Goal: Transaction & Acquisition: Purchase product/service

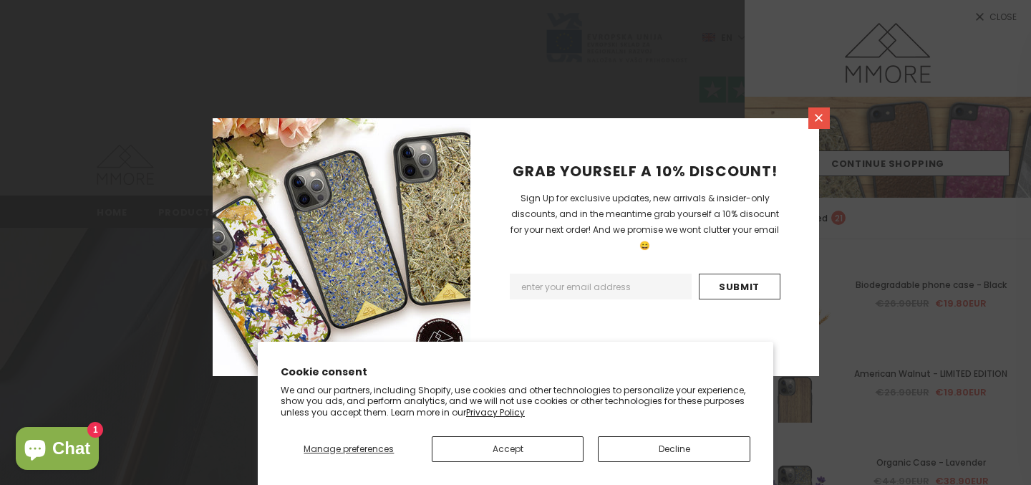
click at [820, 122] on icon at bounding box center [819, 118] width 12 height 12
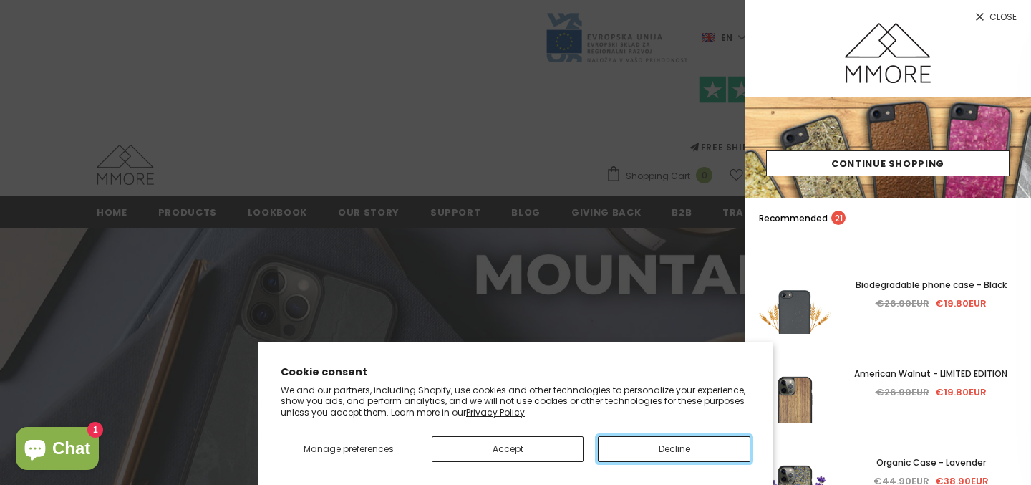
click at [643, 451] on button "Decline" at bounding box center [674, 449] width 152 height 26
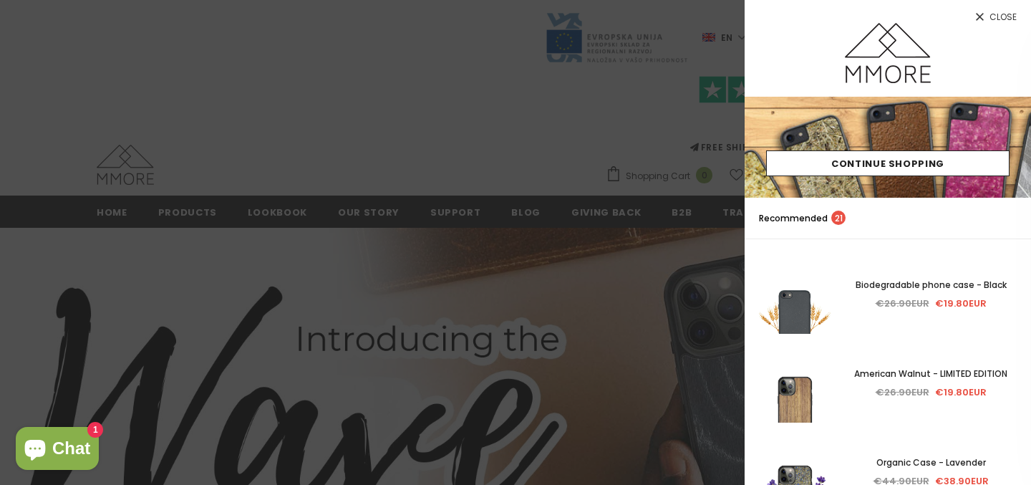
click at [1003, 14] on span "Close" at bounding box center [1002, 17] width 27 height 9
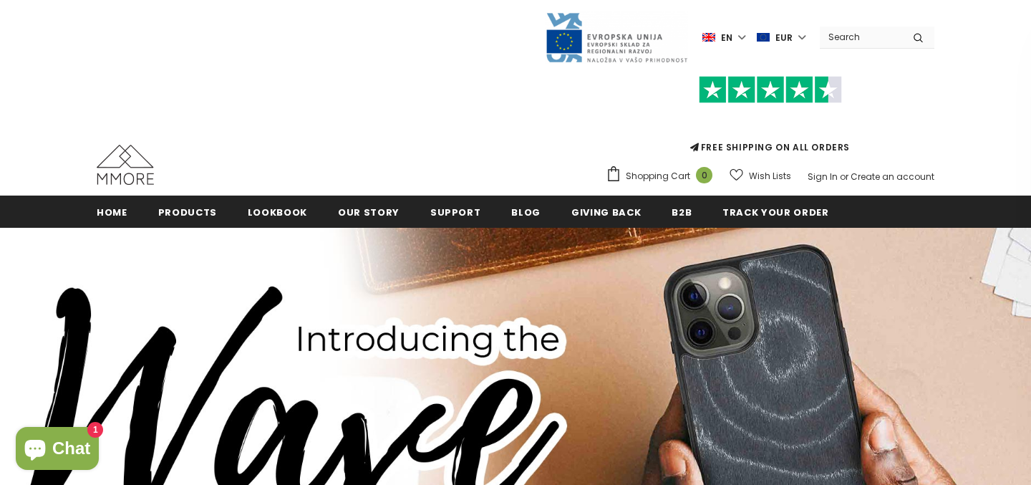
click at [746, 39] on label "en" at bounding box center [725, 36] width 47 height 21
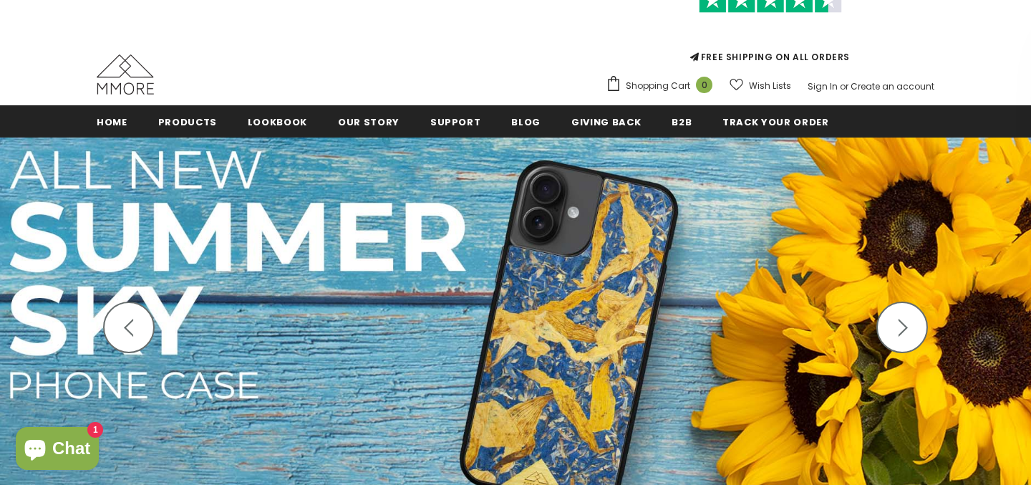
scroll to position [91, 0]
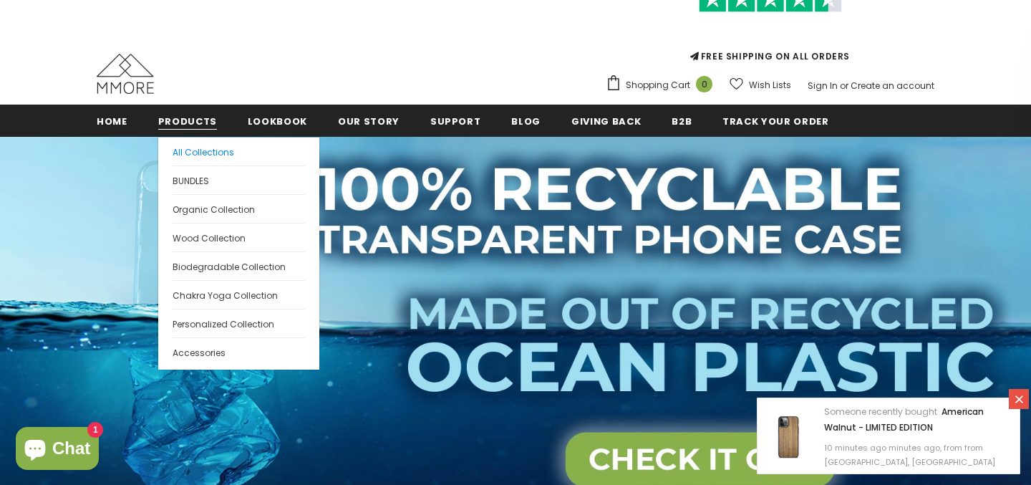
click at [203, 152] on span "All Collections" at bounding box center [204, 152] width 62 height 12
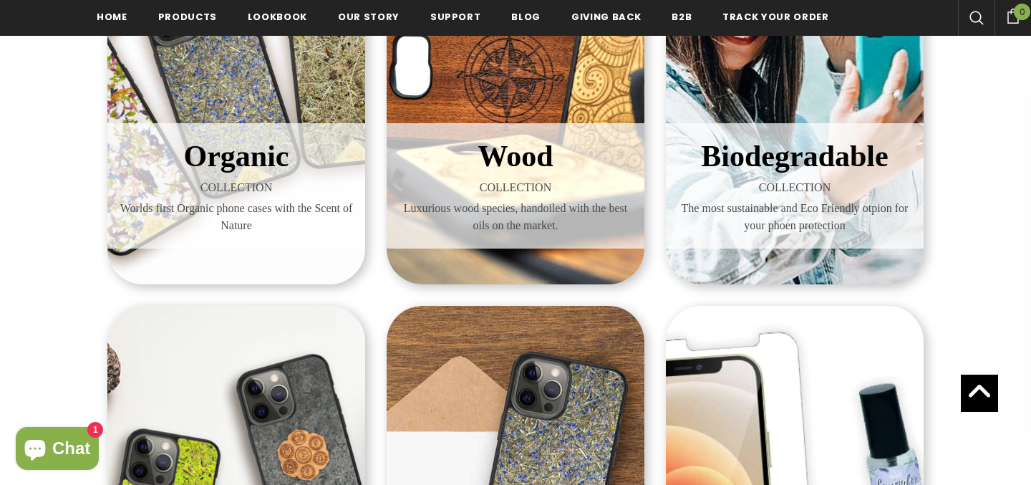
scroll to position [399, 0]
click at [228, 166] on span "Organic" at bounding box center [236, 155] width 105 height 33
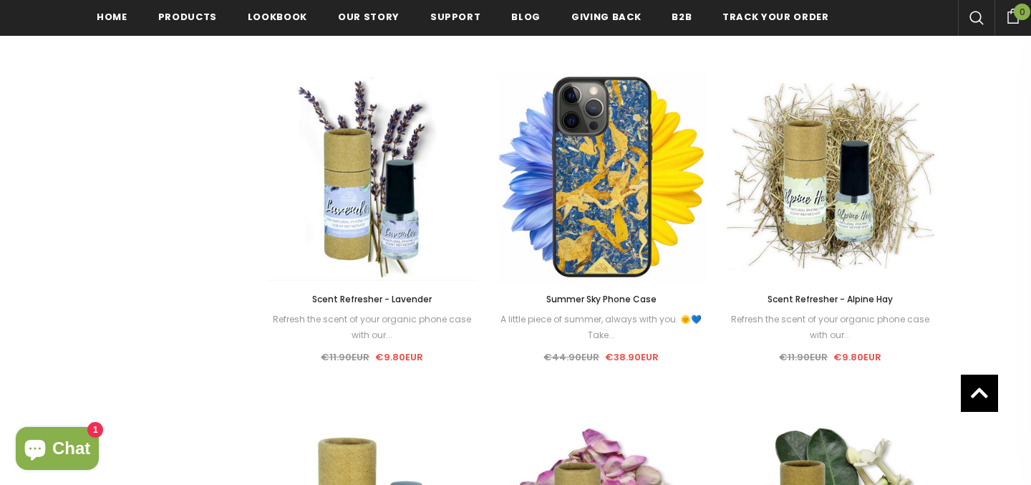
scroll to position [1337, 0]
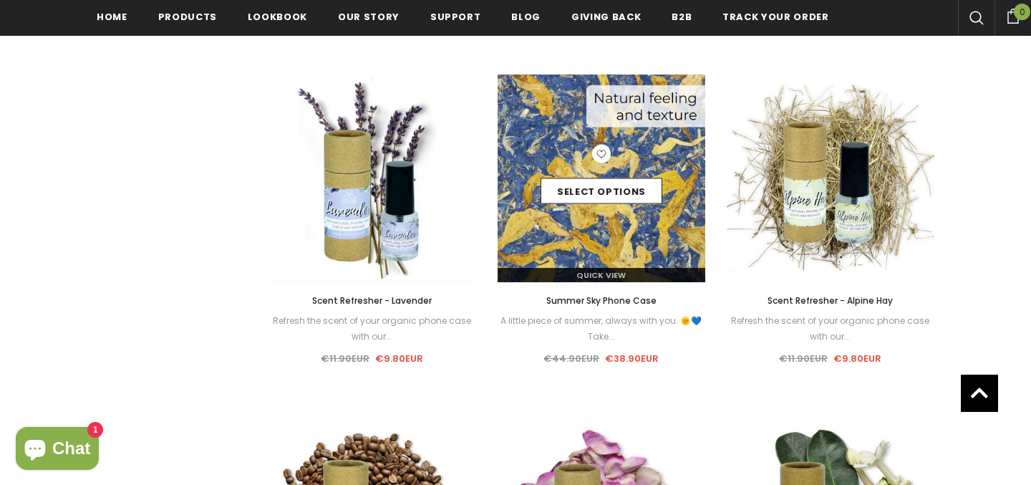
click at [628, 158] on div "Select options" at bounding box center [602, 179] width 208 height 68
click at [596, 193] on link "Select options" at bounding box center [602, 191] width 122 height 26
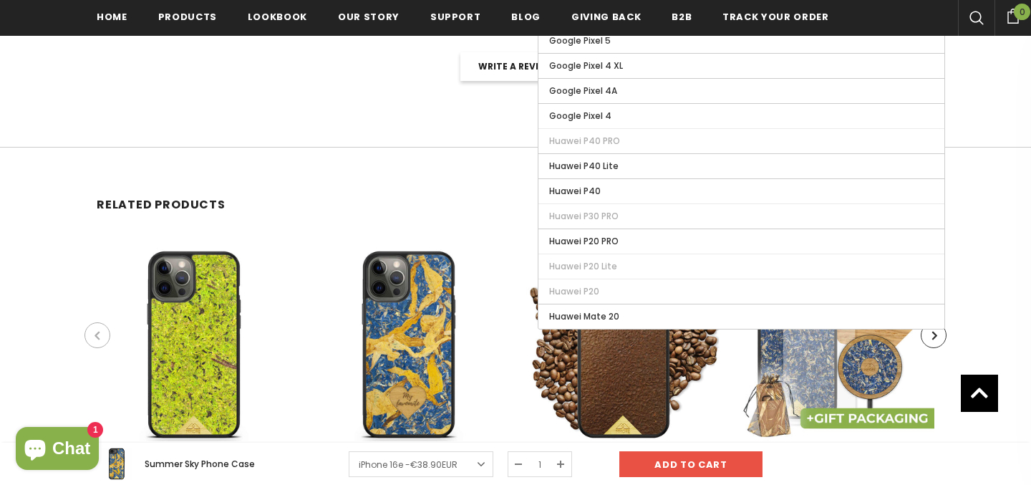
scroll to position [2435, 0]
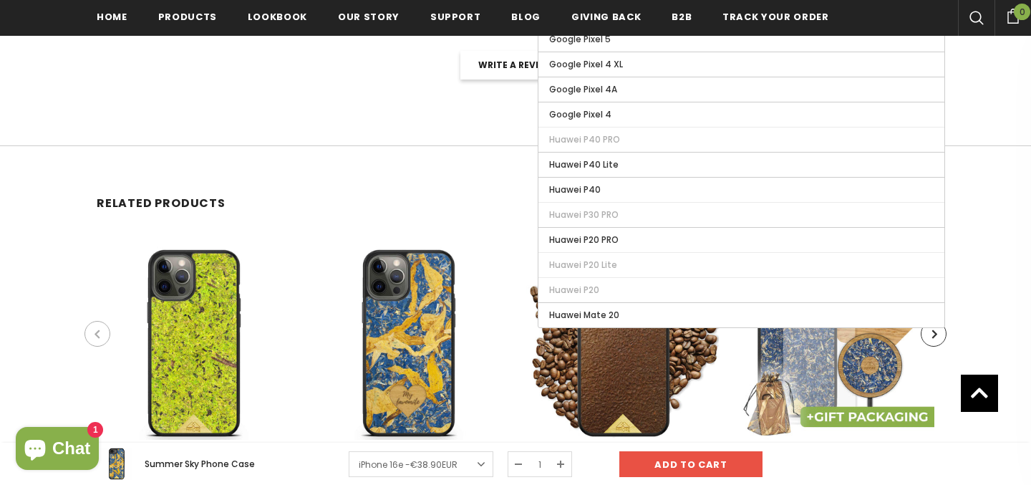
click at [359, 102] on div "Customer Reviews Customer Reviews Based on 2 reviews Write a review" at bounding box center [515, 47] width 1031 height 198
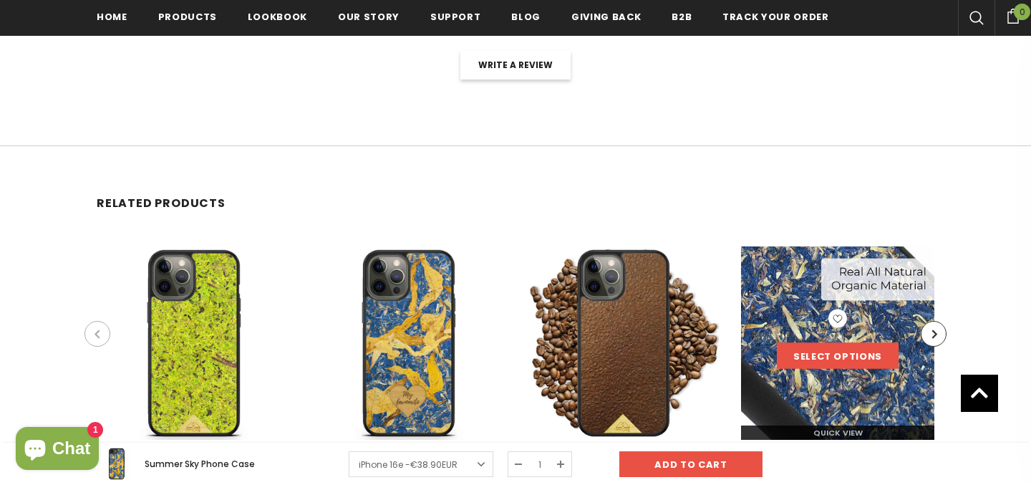
click at [806, 351] on link "Select options" at bounding box center [838, 356] width 122 height 26
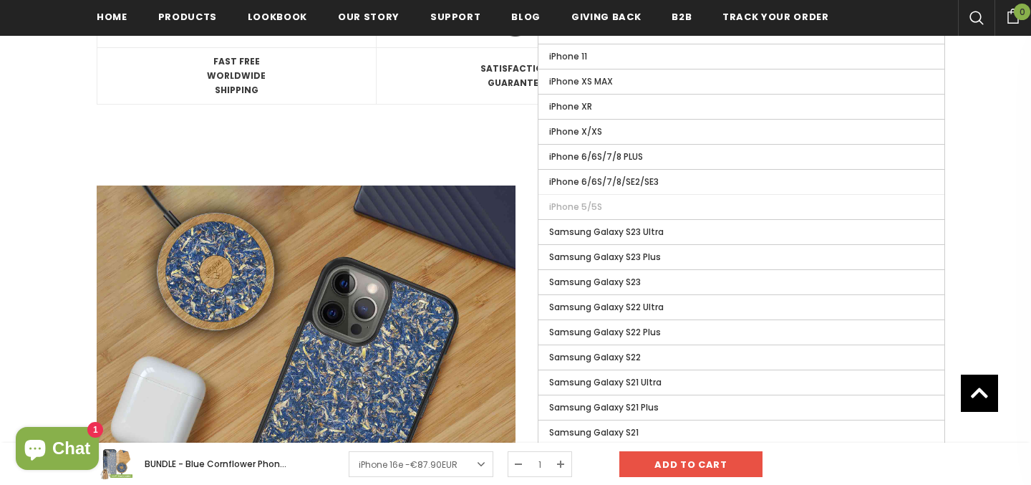
scroll to position [950, 0]
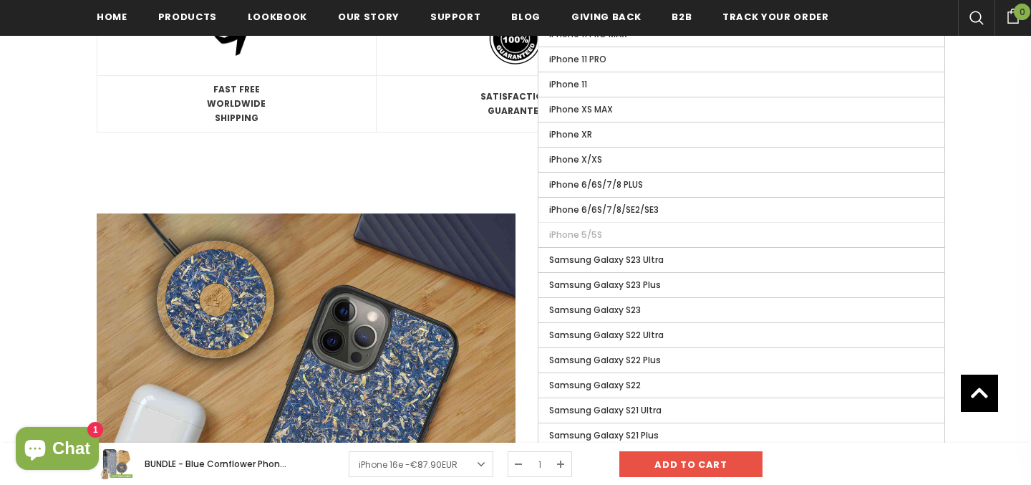
click at [81, 180] on div at bounding box center [515, 237] width 1031 height 1912
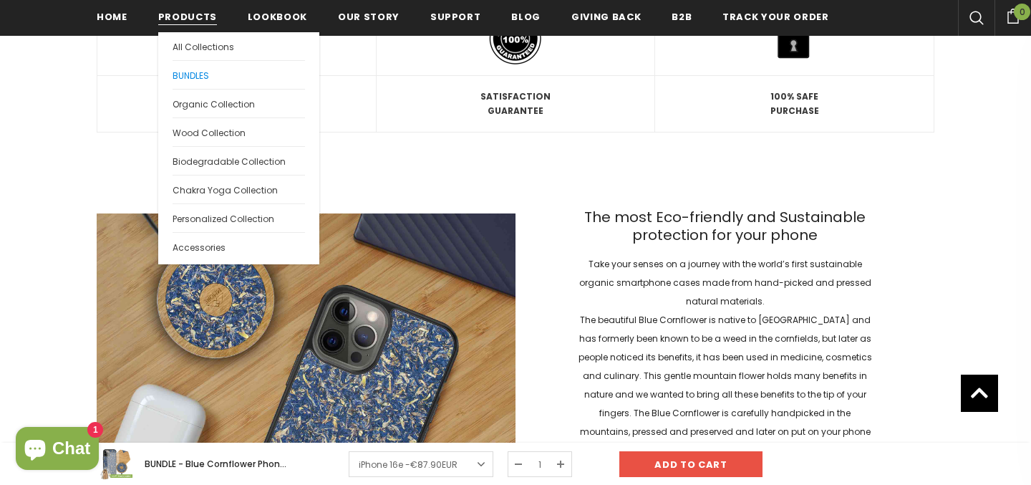
click at [197, 77] on span "BUNDLES" at bounding box center [191, 75] width 37 height 12
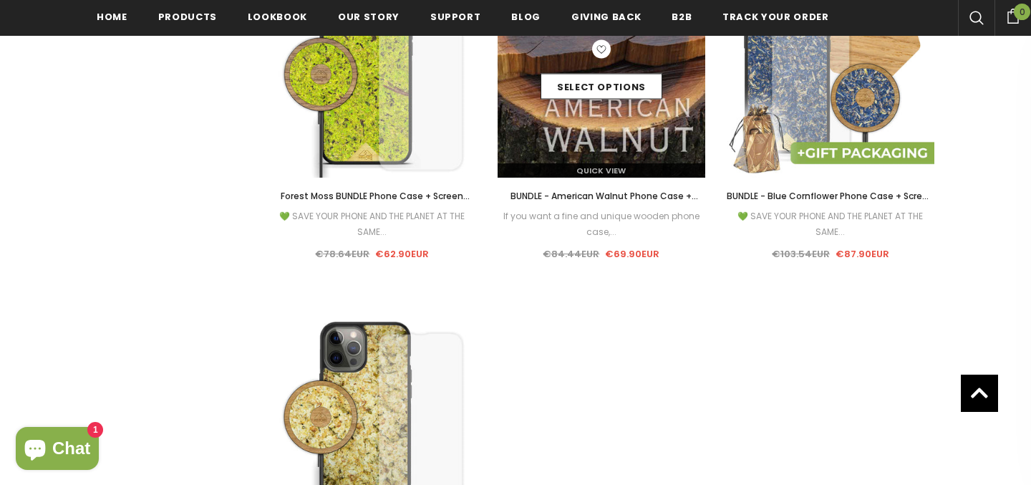
scroll to position [1440, 0]
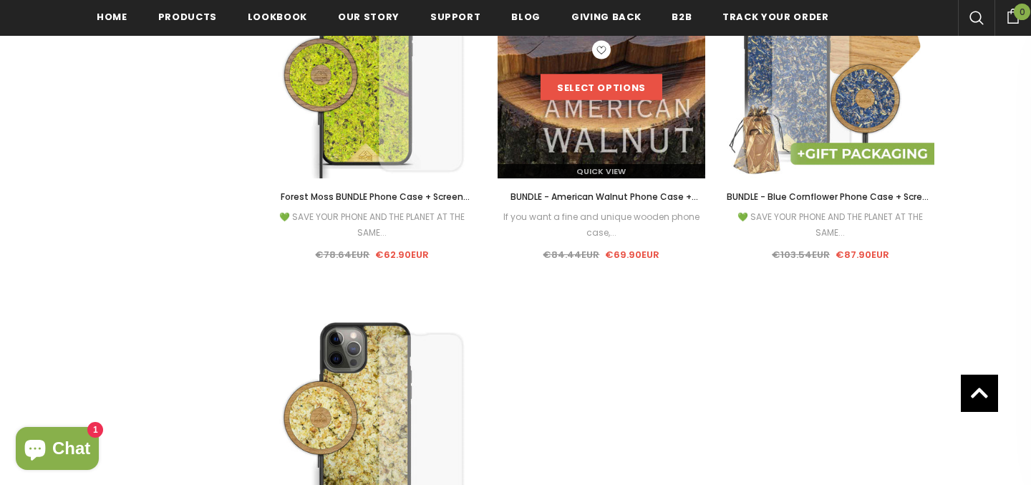
click at [592, 84] on link "Select options" at bounding box center [602, 87] width 122 height 26
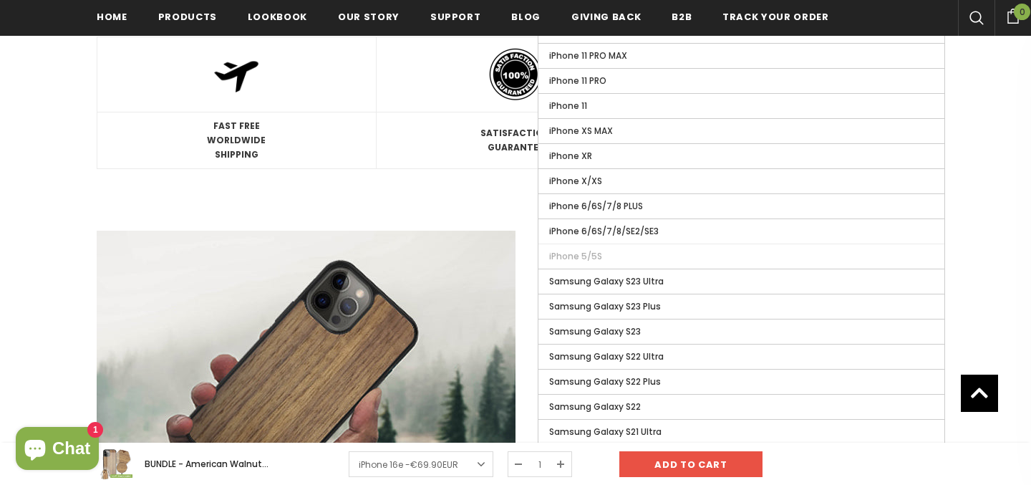
scroll to position [936, 0]
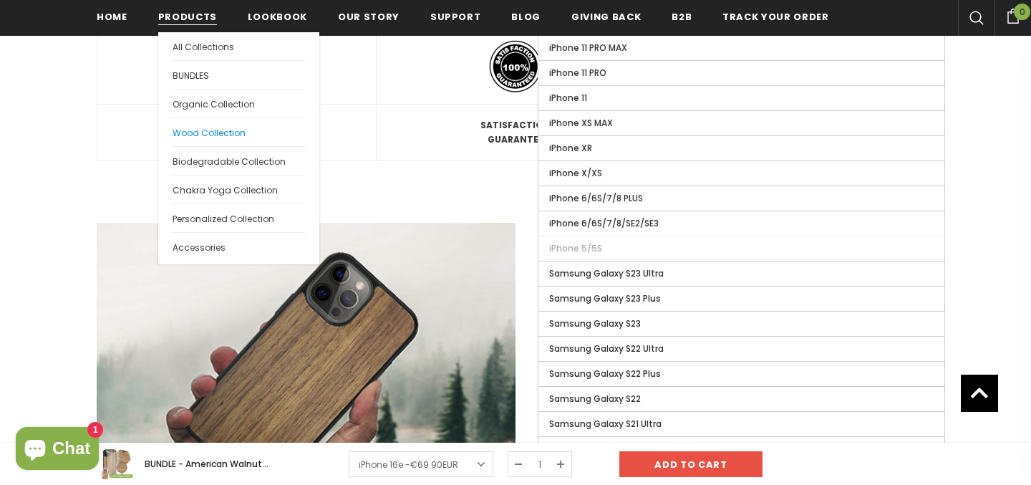
click at [207, 132] on span "Wood Collection" at bounding box center [209, 133] width 73 height 12
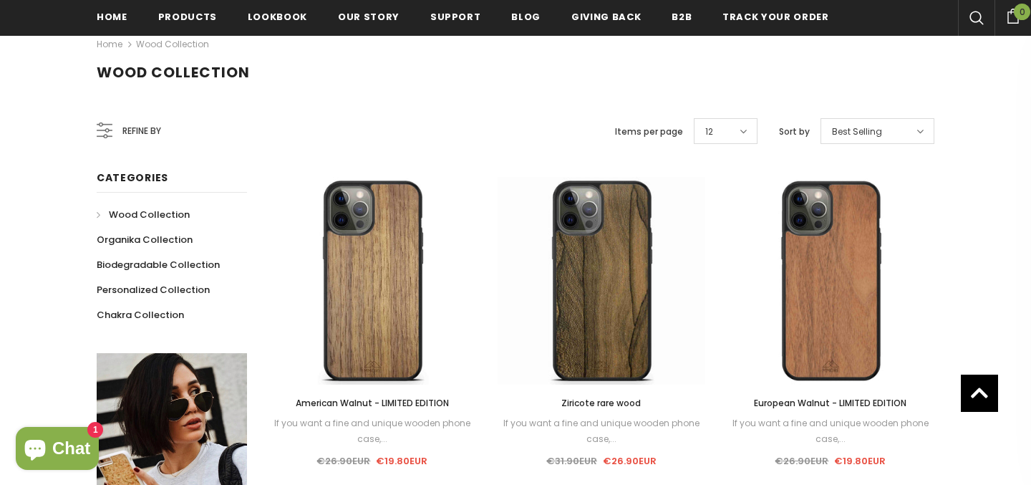
scroll to position [488, 0]
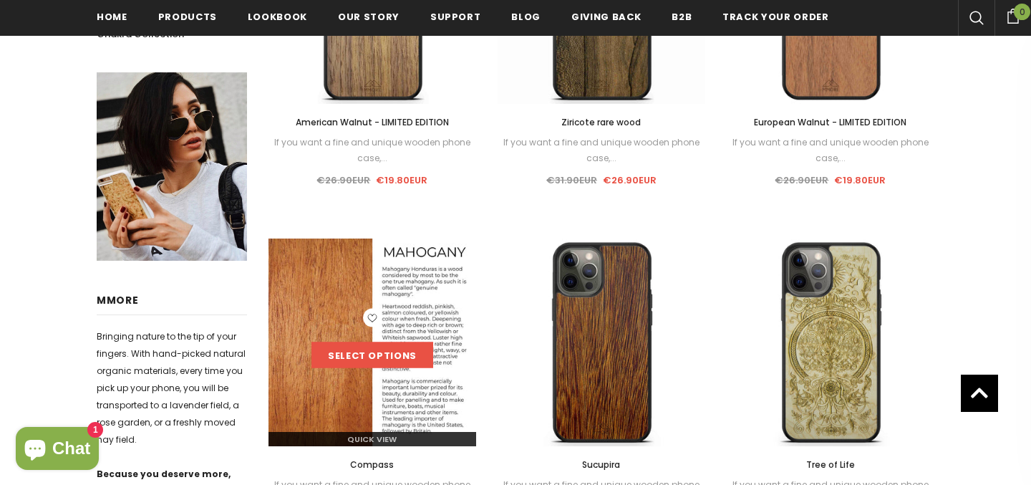
click at [390, 349] on link "Select options" at bounding box center [372, 355] width 122 height 26
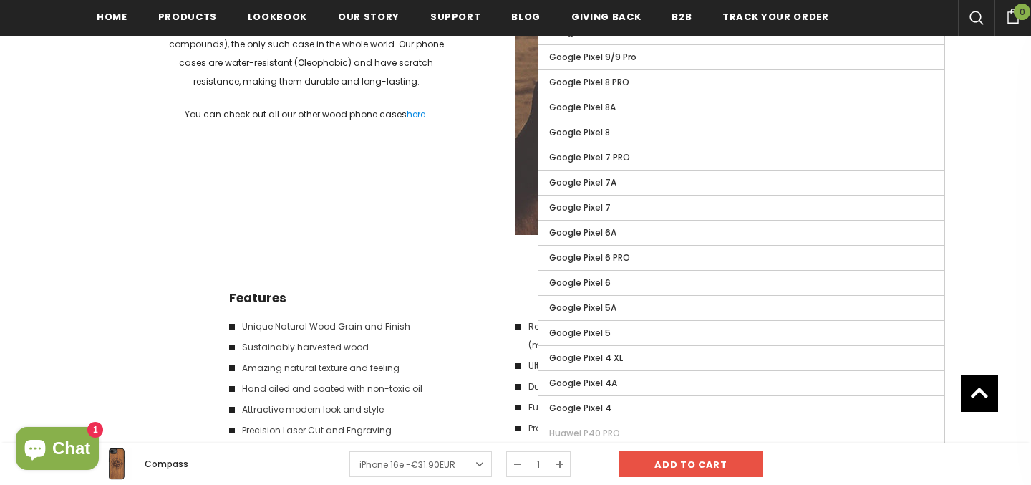
scroll to position [2148, 0]
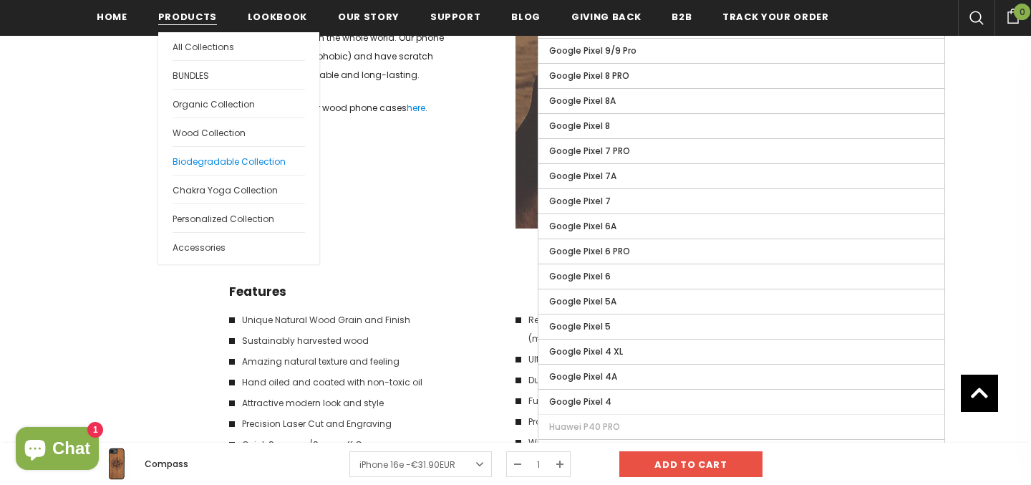
click at [204, 168] on link "Biodegradable Collection" at bounding box center [239, 160] width 132 height 29
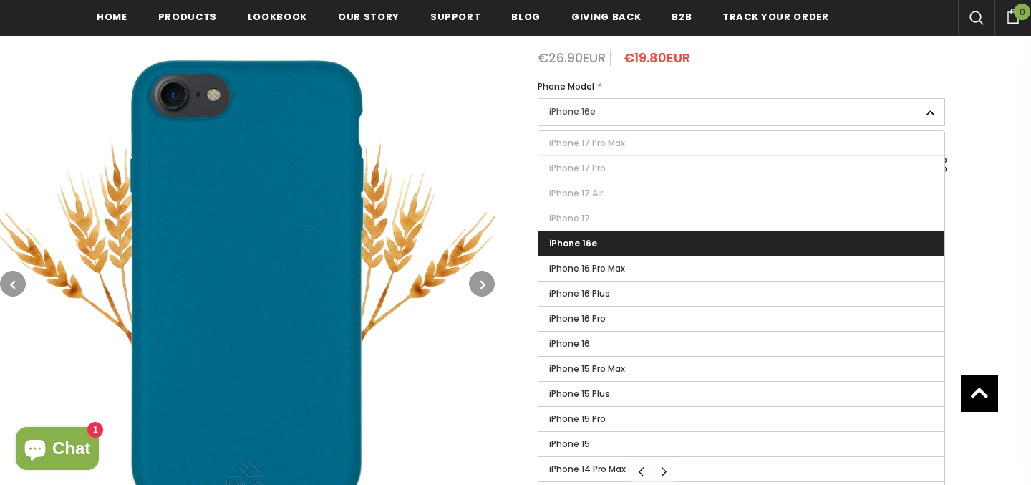
scroll to position [270, 0]
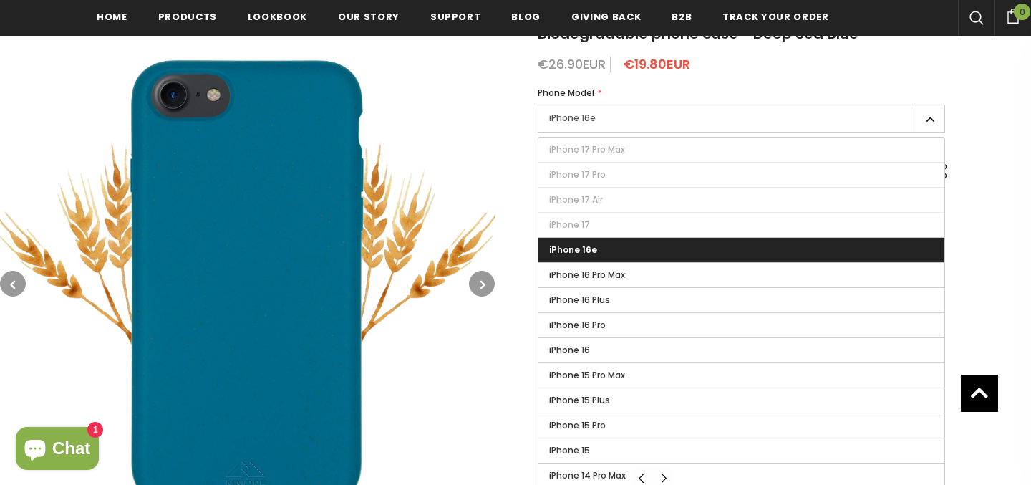
click at [711, 122] on label "iPhone 16e" at bounding box center [741, 119] width 407 height 28
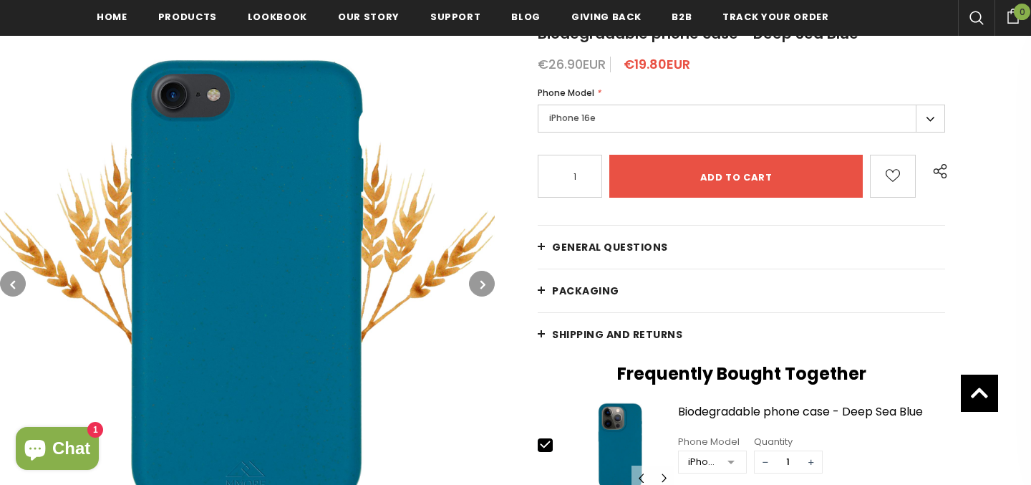
click at [910, 198] on link at bounding box center [893, 176] width 46 height 43
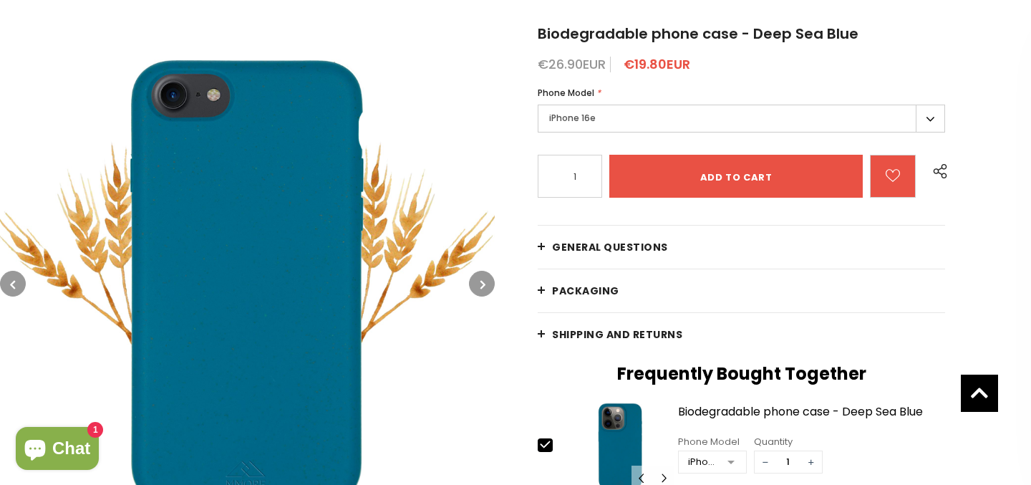
click at [932, 132] on label "iPhone 16e" at bounding box center [741, 119] width 407 height 28
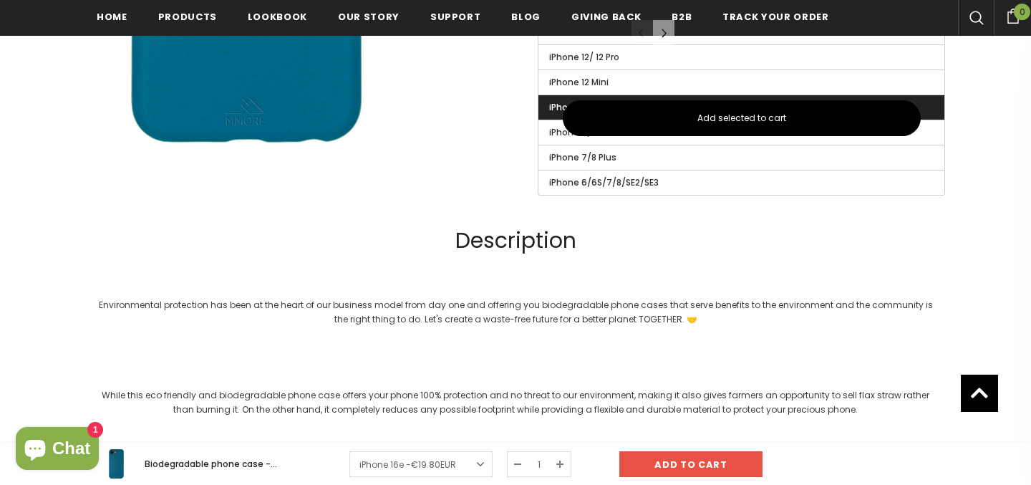
scroll to position [919, 0]
